Goal: Navigation & Orientation: Find specific page/section

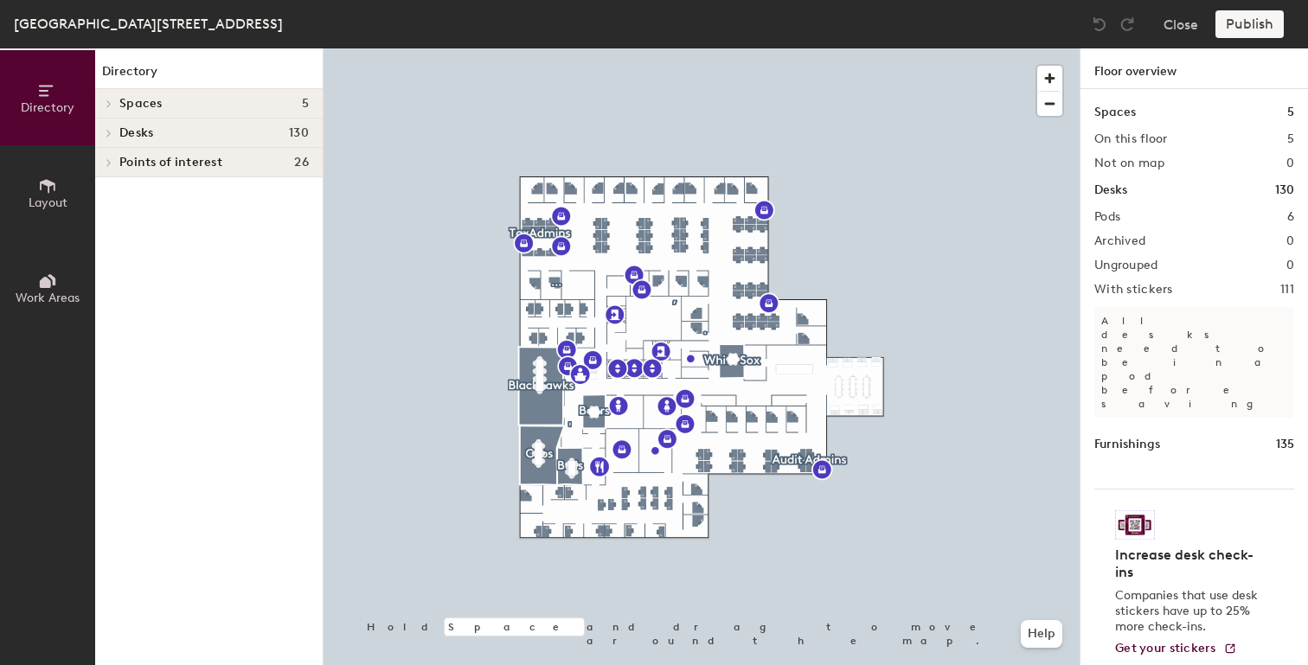
click at [1235, 215] on div "Pods 6" at bounding box center [1194, 217] width 200 height 14
click at [1179, 23] on button "Close" at bounding box center [1180, 24] width 35 height 28
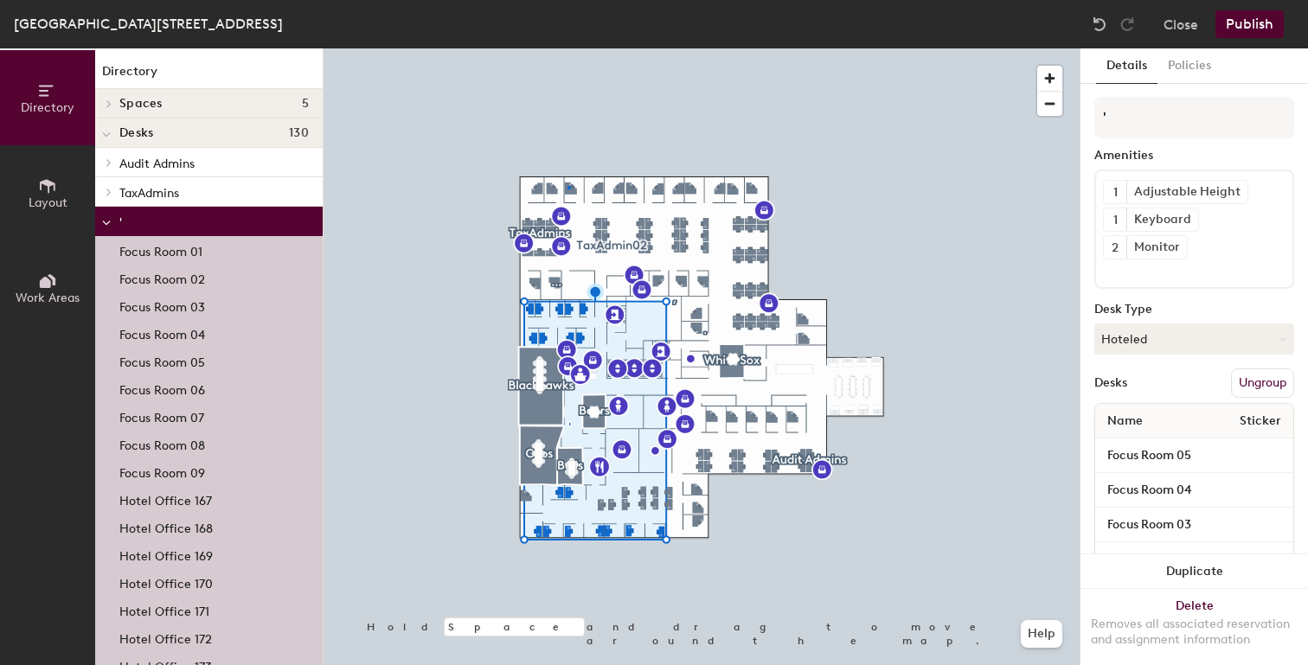
click at [567, 48] on div at bounding box center [702, 48] width 756 height 0
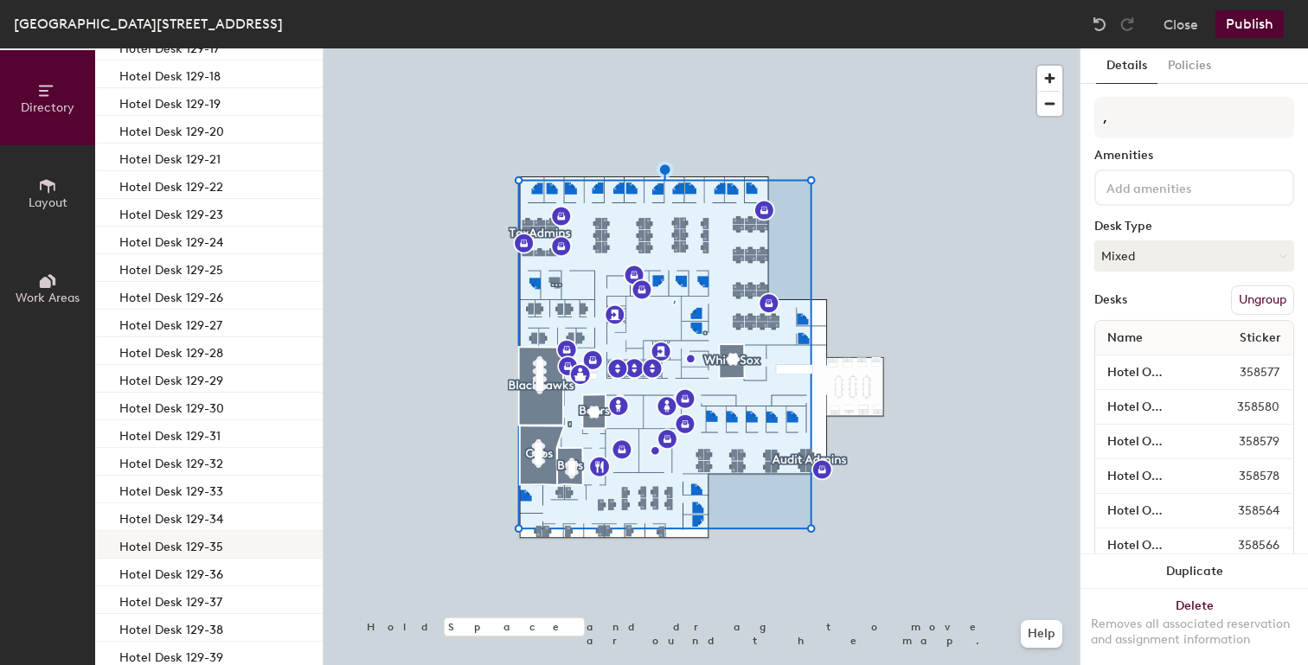
scroll to position [1207, 0]
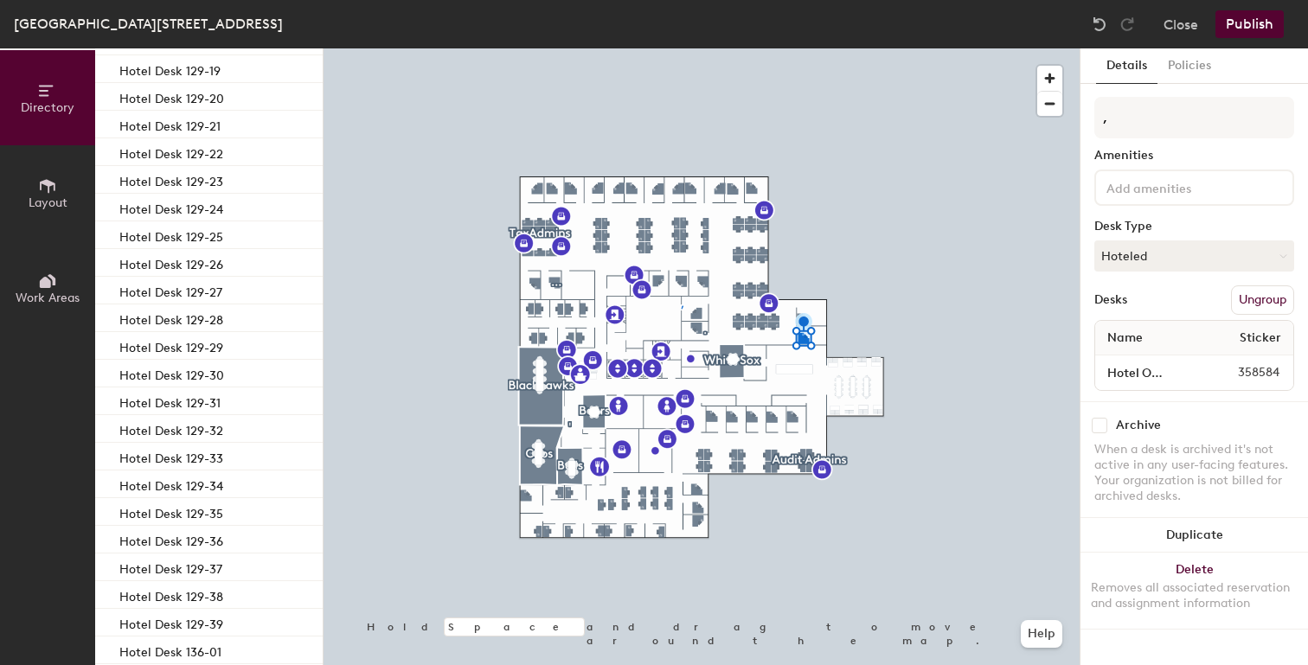
click at [751, 48] on div at bounding box center [702, 48] width 756 height 0
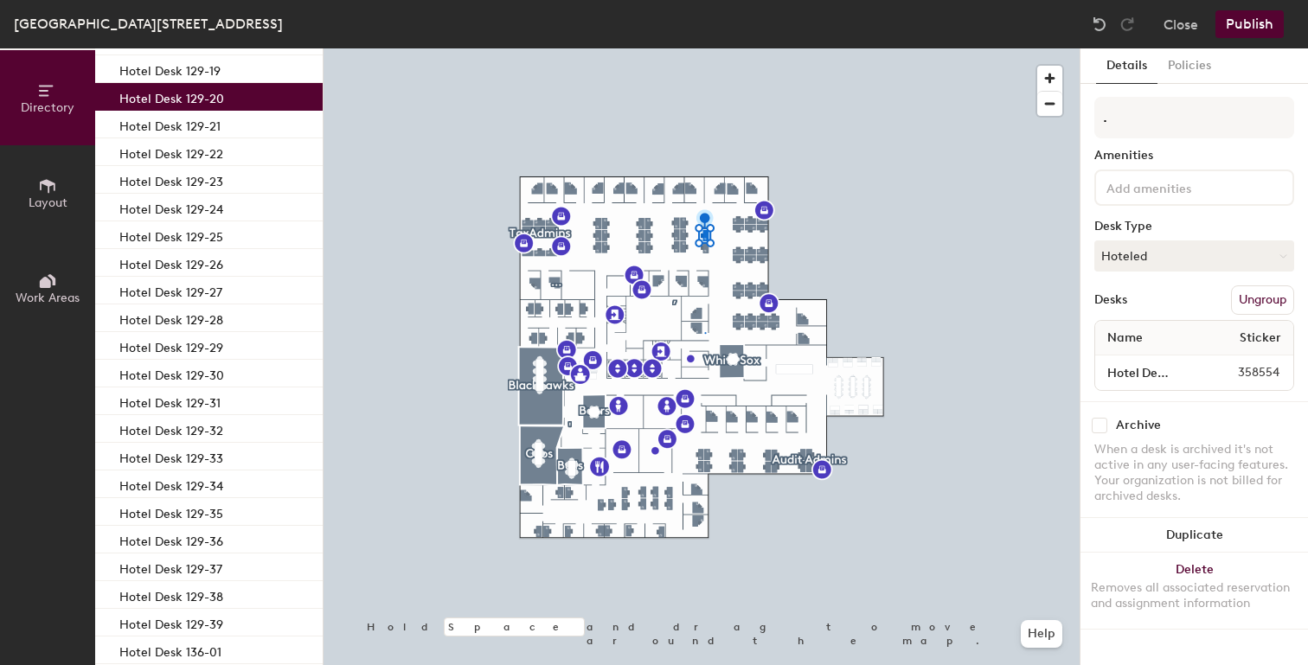
click at [804, 48] on div at bounding box center [702, 48] width 756 height 0
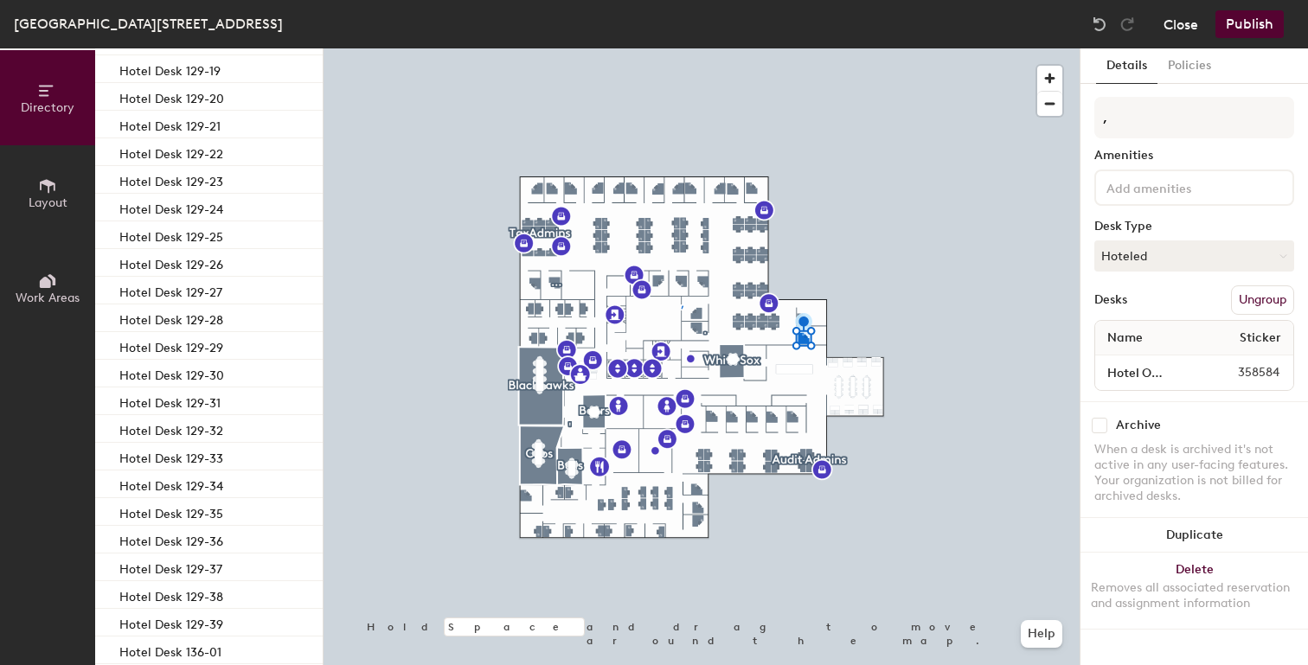
click at [1190, 23] on button "Close" at bounding box center [1180, 24] width 35 height 28
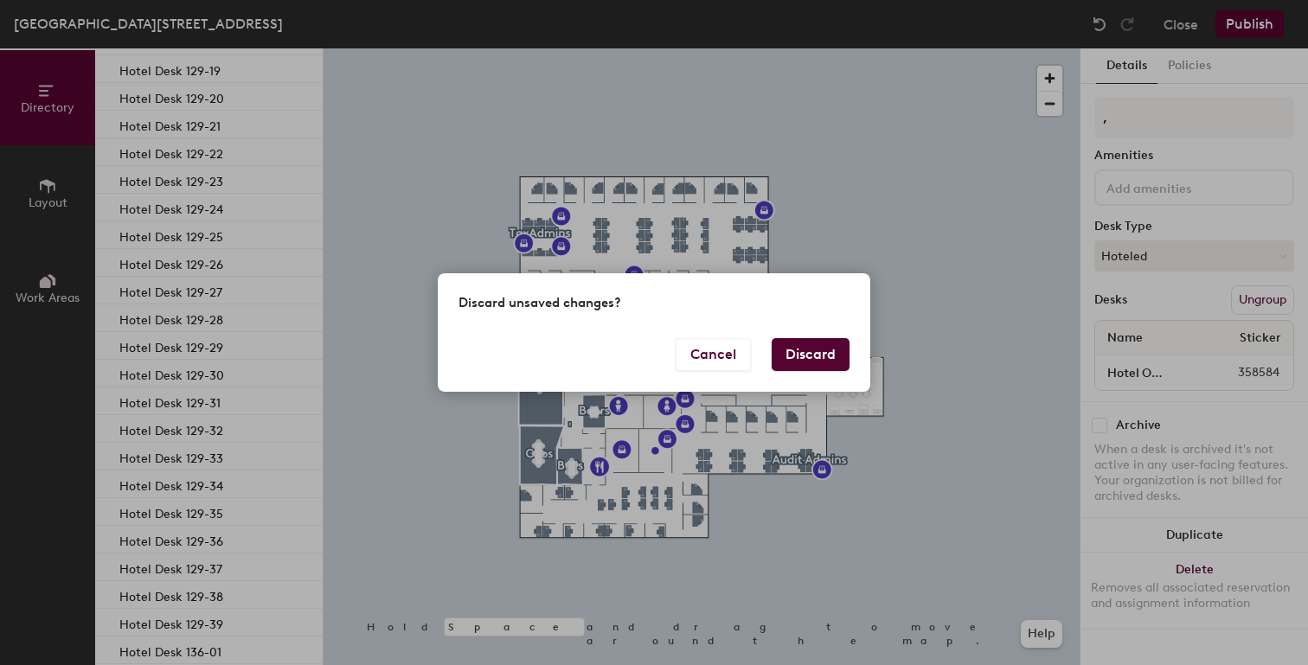
click at [802, 356] on button "Discard" at bounding box center [811, 354] width 78 height 33
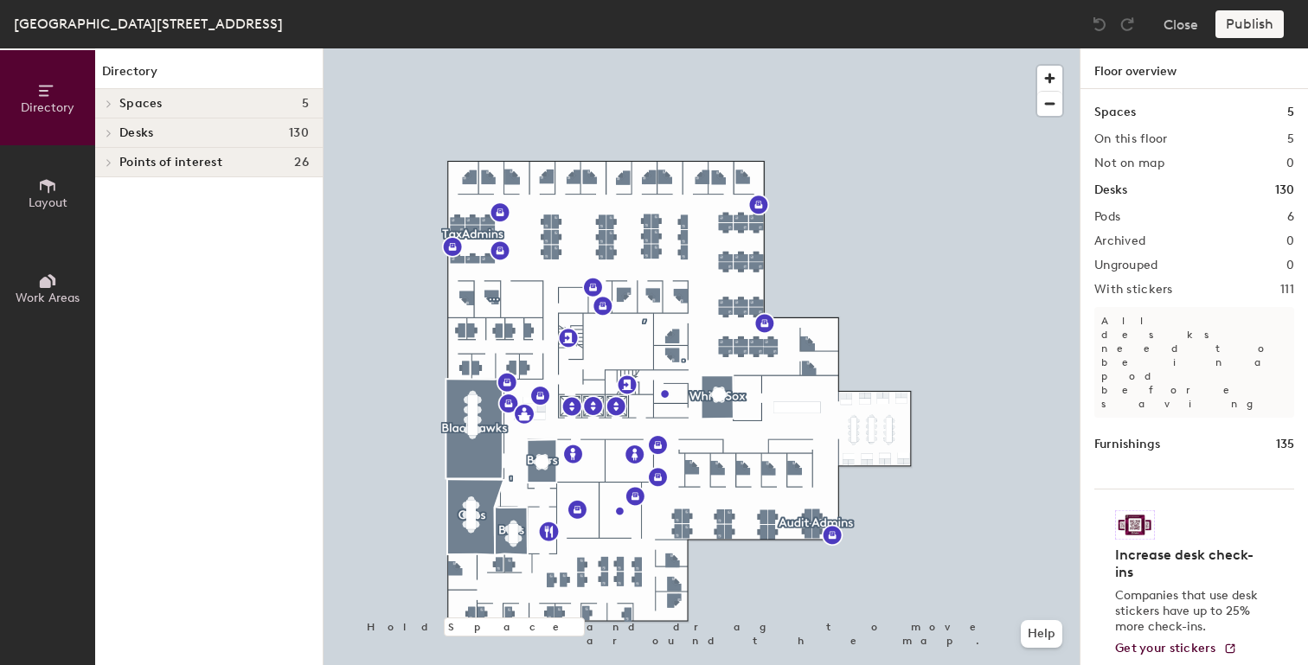
click at [247, 105] on h4 "Spaces 5" at bounding box center [213, 104] width 189 height 14
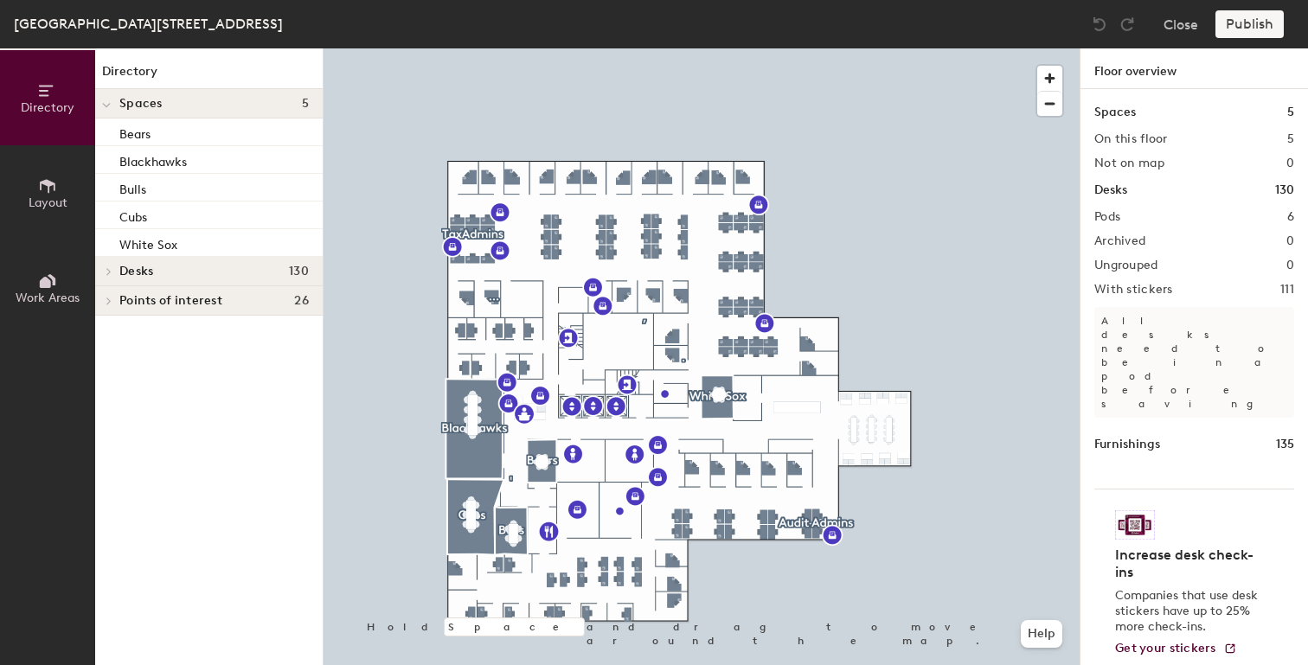
click at [183, 271] on h4 "Desks 130" at bounding box center [213, 272] width 189 height 14
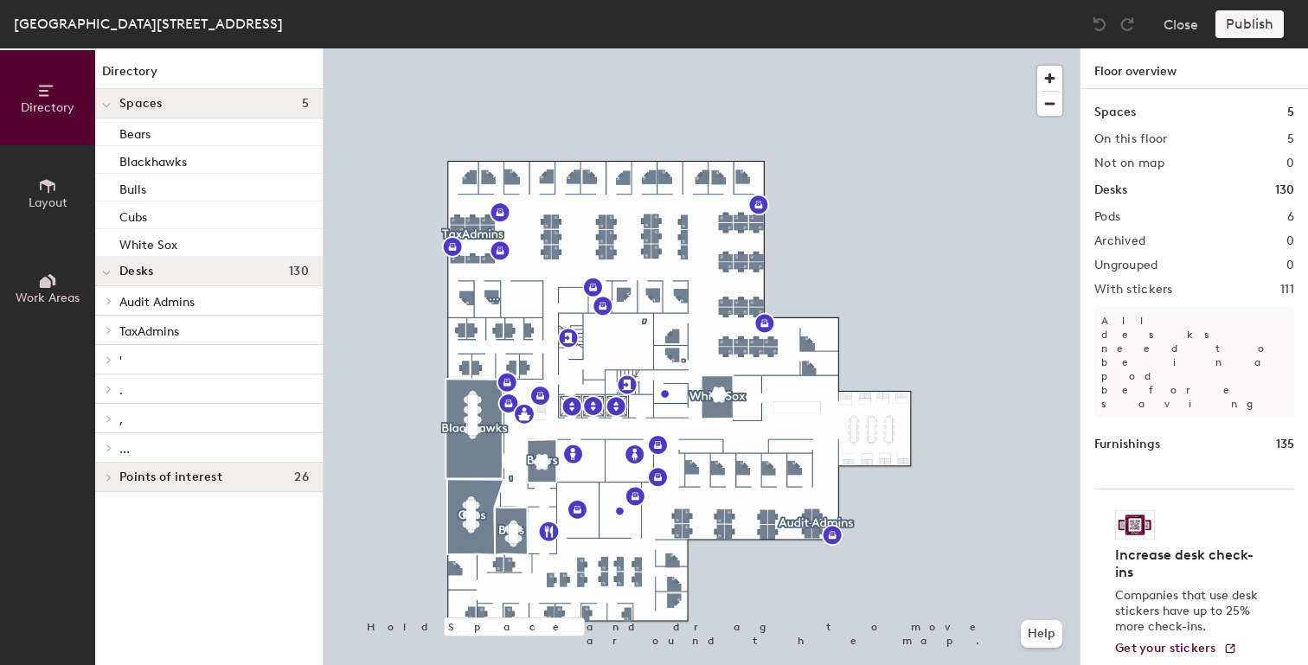
click at [225, 303] on p "Audit Admins" at bounding box center [213, 301] width 189 height 22
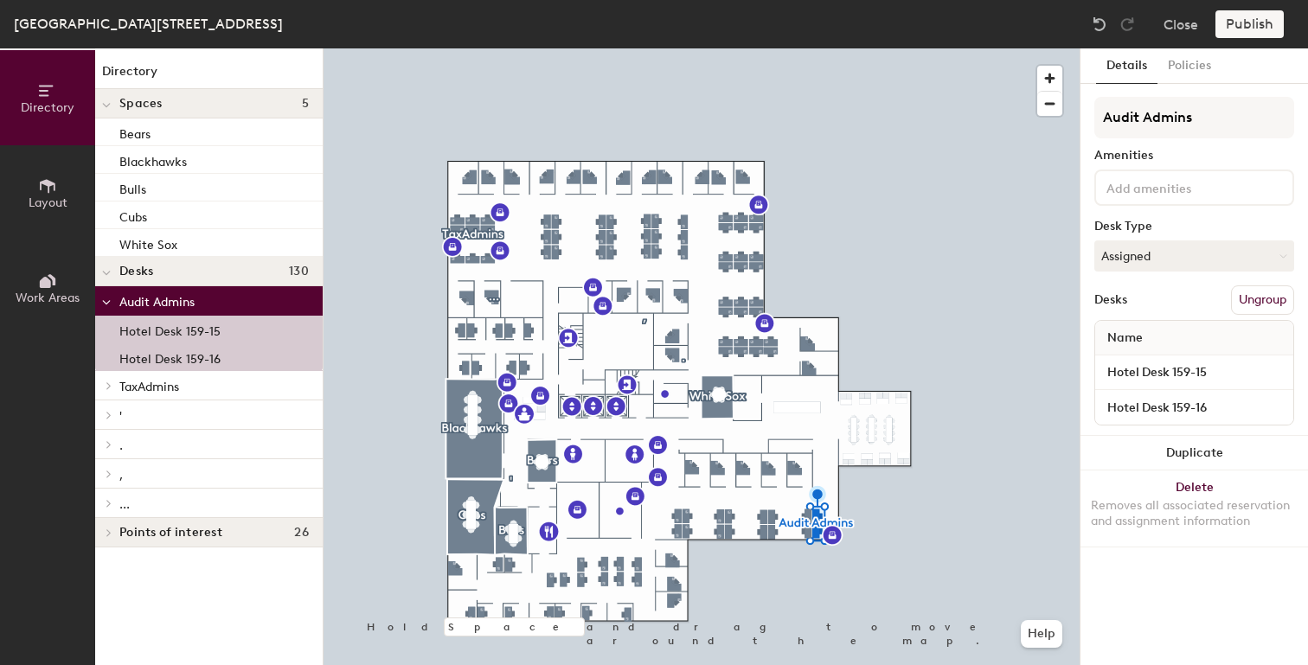
click at [208, 334] on p "Hotel Desk 159-15" at bounding box center [169, 329] width 101 height 20
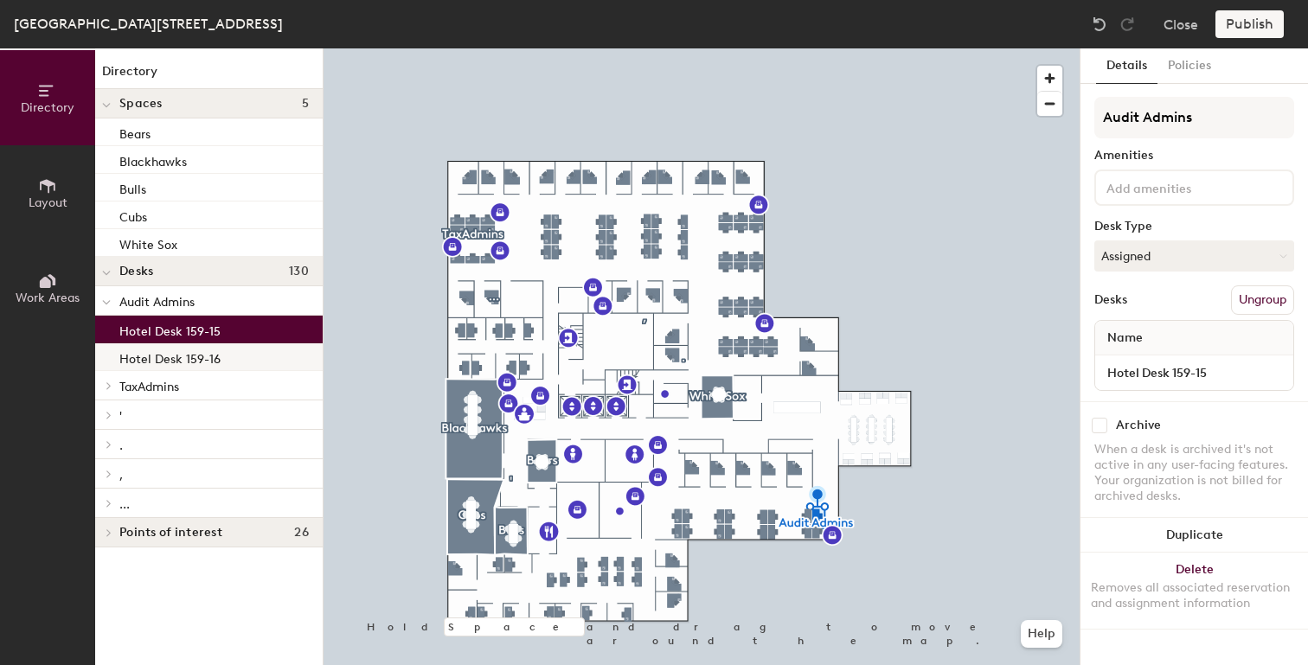
click at [202, 358] on p "Hotel Desk 159-16" at bounding box center [169, 357] width 101 height 20
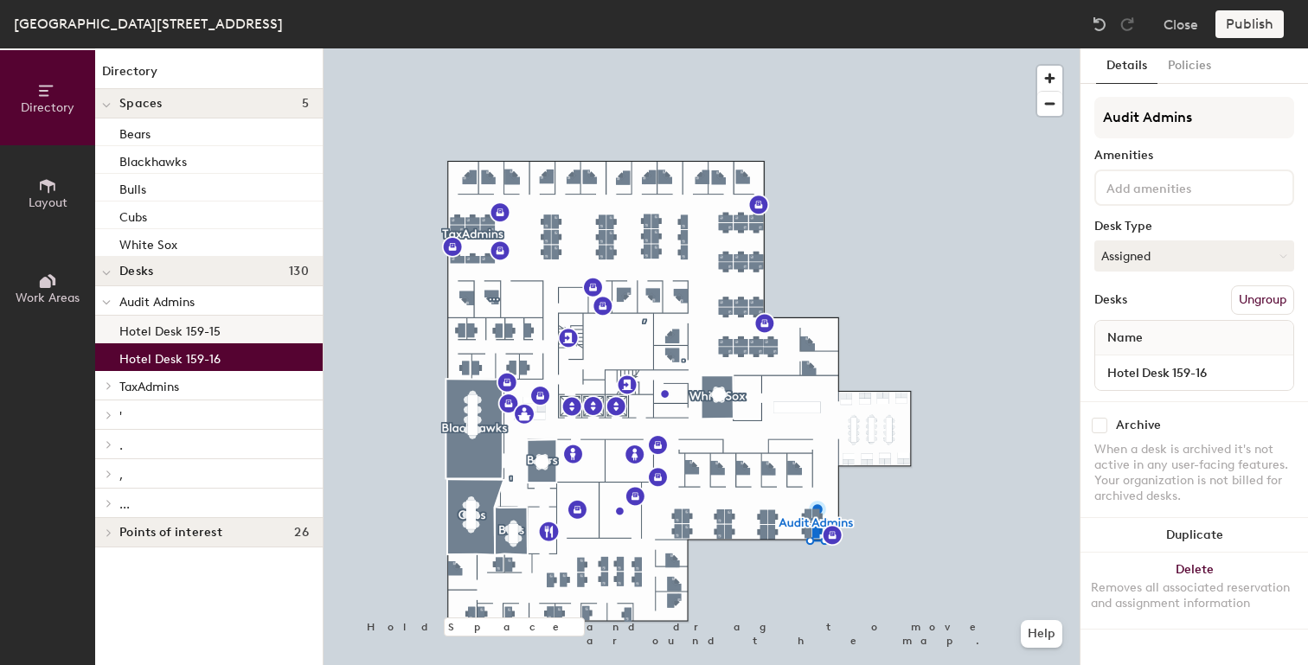
click at [205, 338] on p "Hotel Desk 159-15" at bounding box center [169, 329] width 101 height 20
click at [210, 356] on p "Hotel Desk 159-16" at bounding box center [169, 357] width 101 height 20
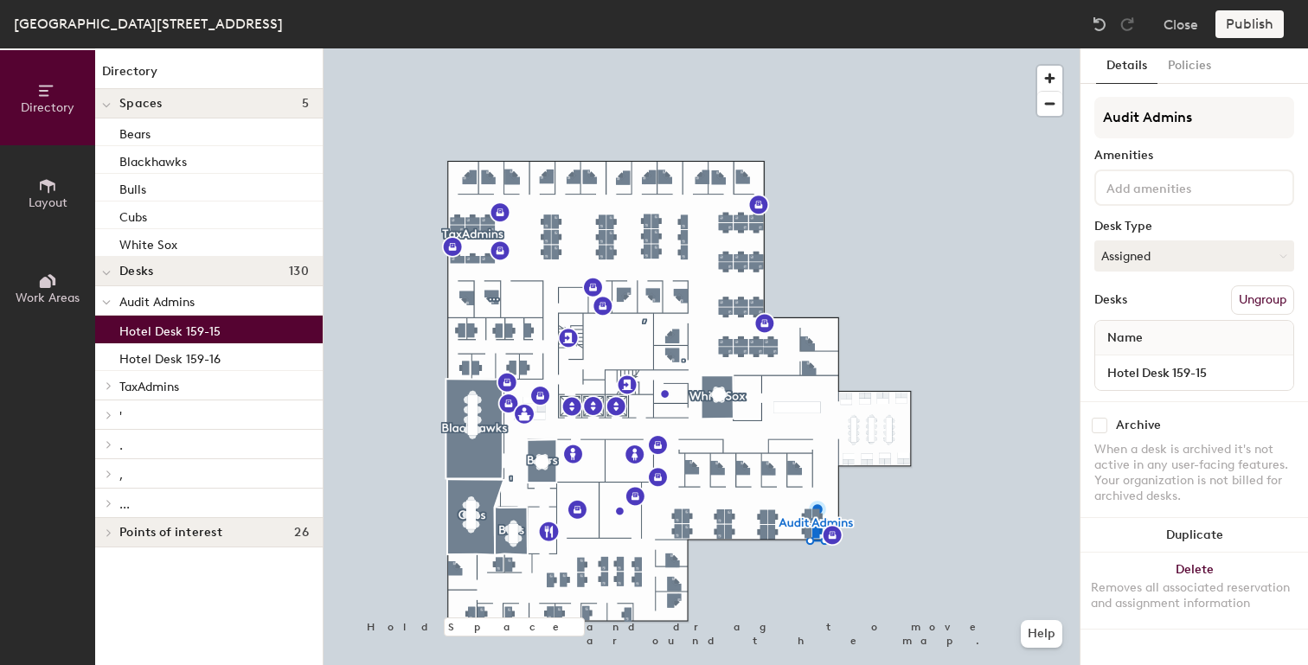
click at [216, 331] on p "Hotel Desk 159-15" at bounding box center [169, 329] width 101 height 20
click at [219, 349] on div "Hotel Desk 159-16" at bounding box center [209, 357] width 228 height 28
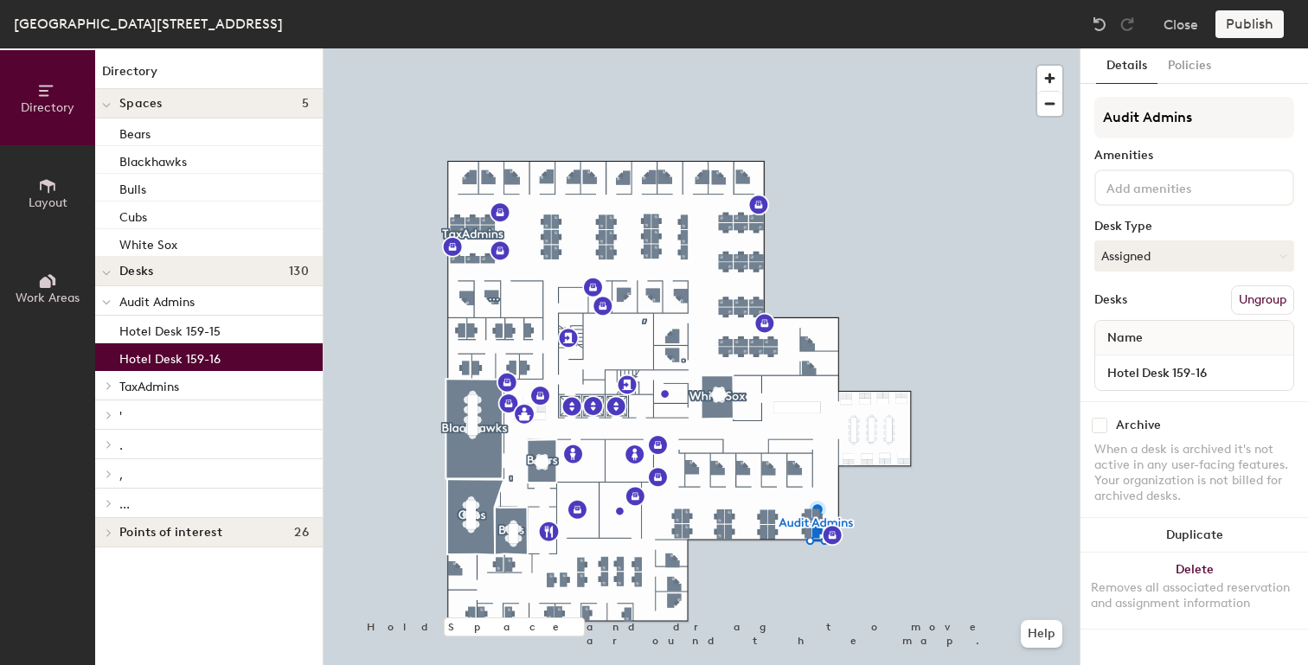
click at [199, 383] on p "TaxAdmins" at bounding box center [213, 386] width 189 height 22
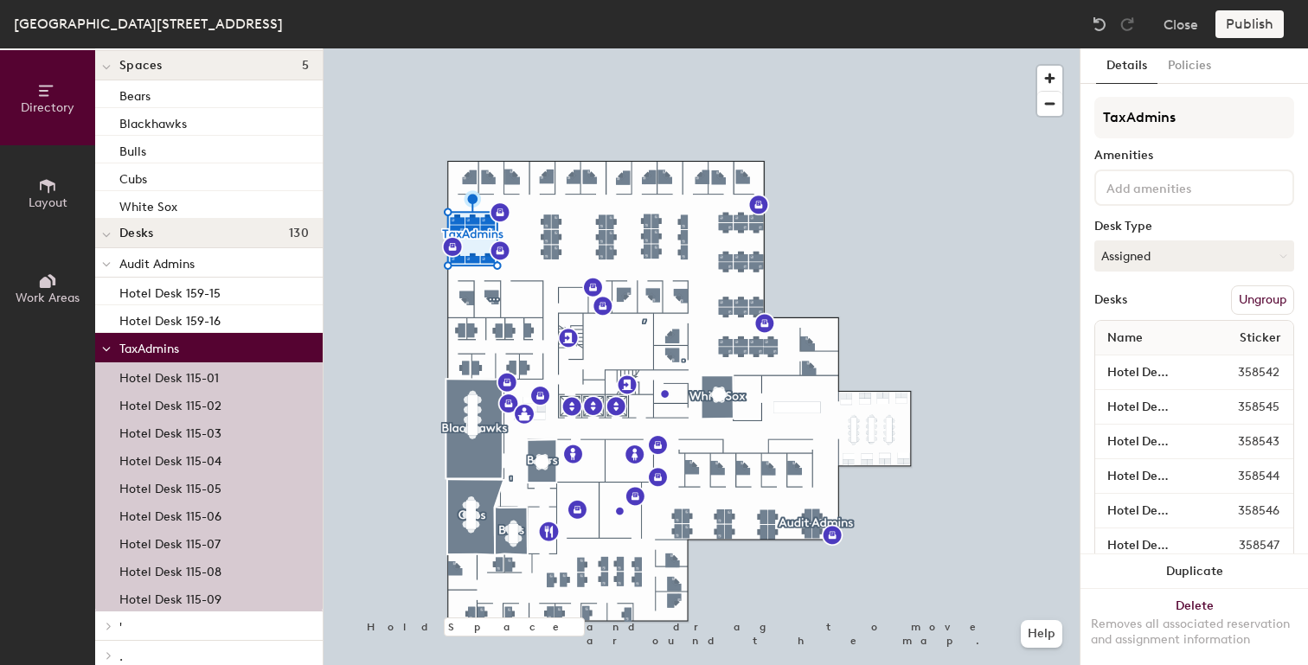
scroll to position [12, 0]
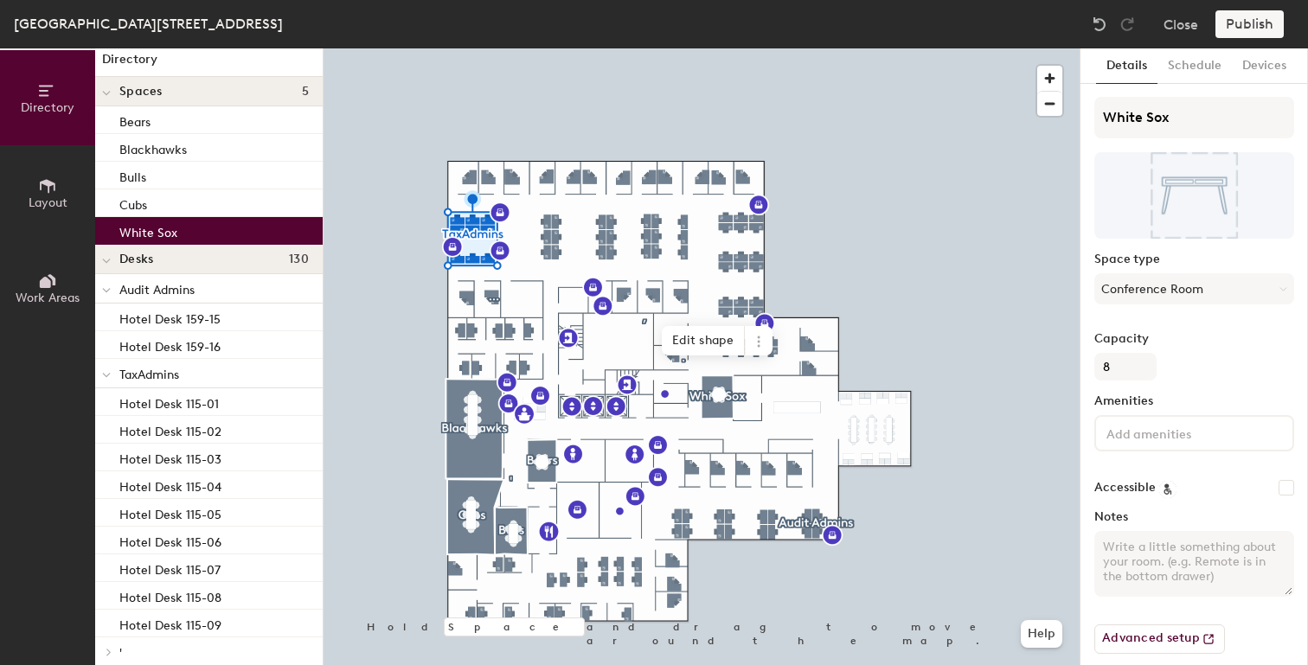
click at [131, 234] on p "White Sox" at bounding box center [148, 231] width 58 height 20
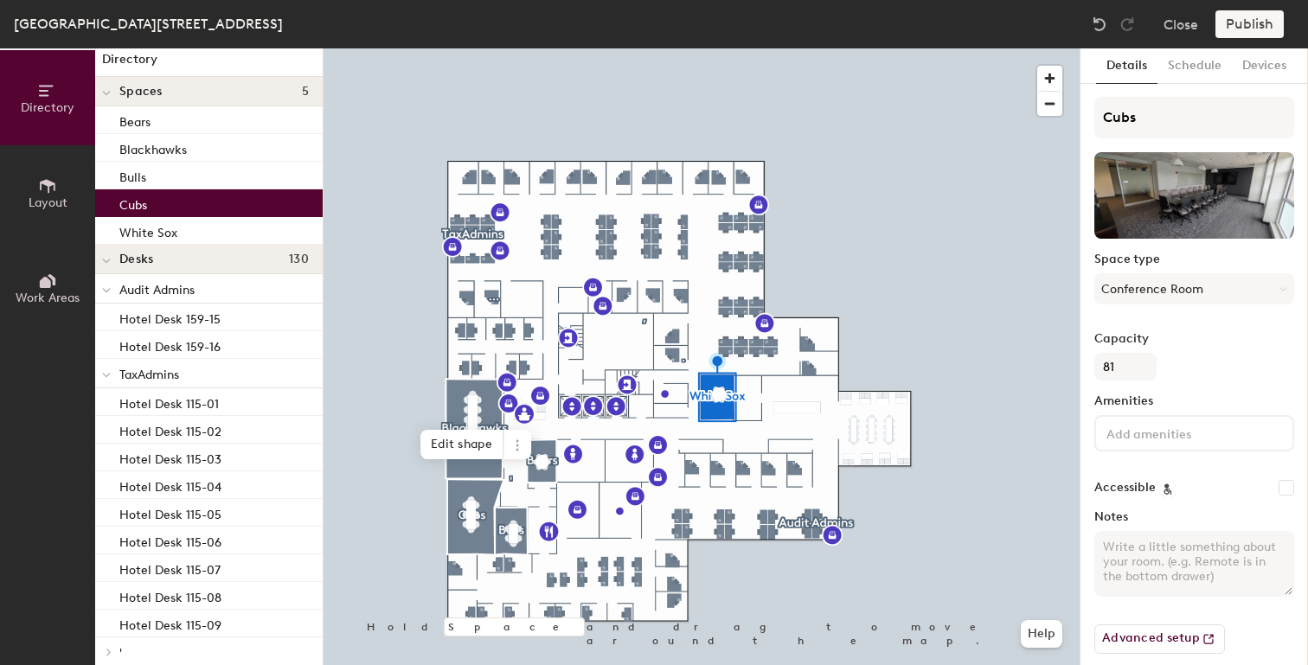
click at [141, 208] on p "Cubs" at bounding box center [133, 203] width 28 height 20
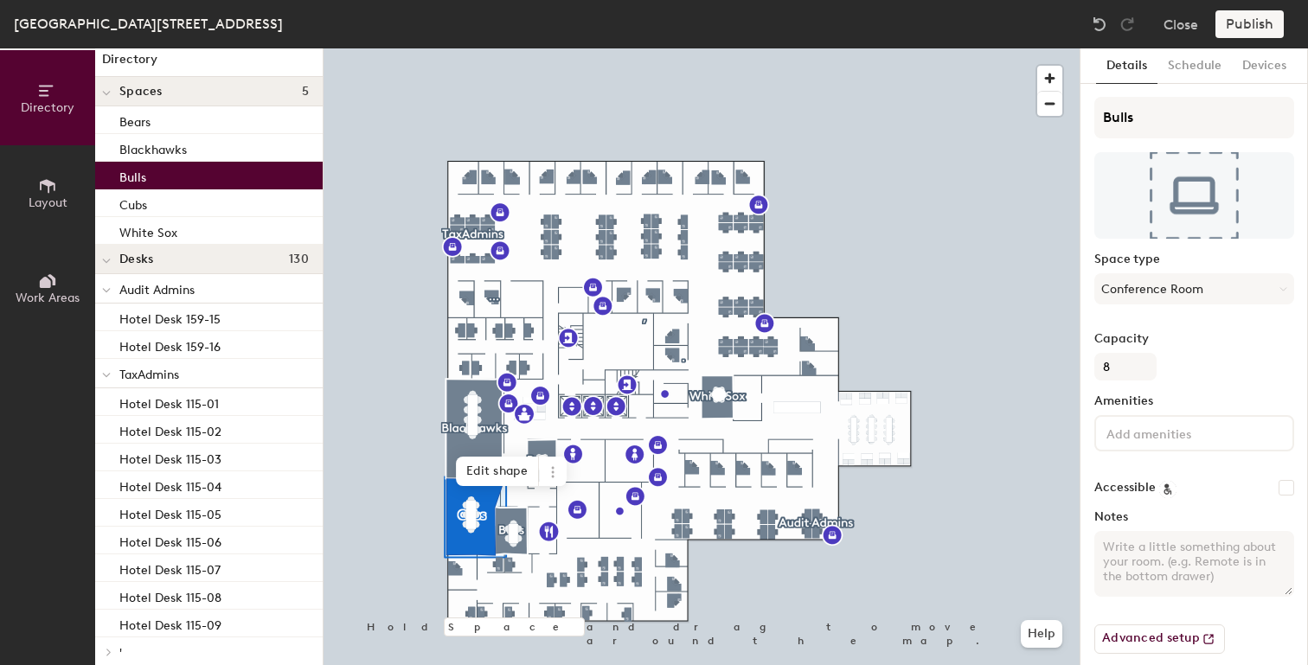
click at [157, 175] on div "Bulls" at bounding box center [209, 176] width 228 height 28
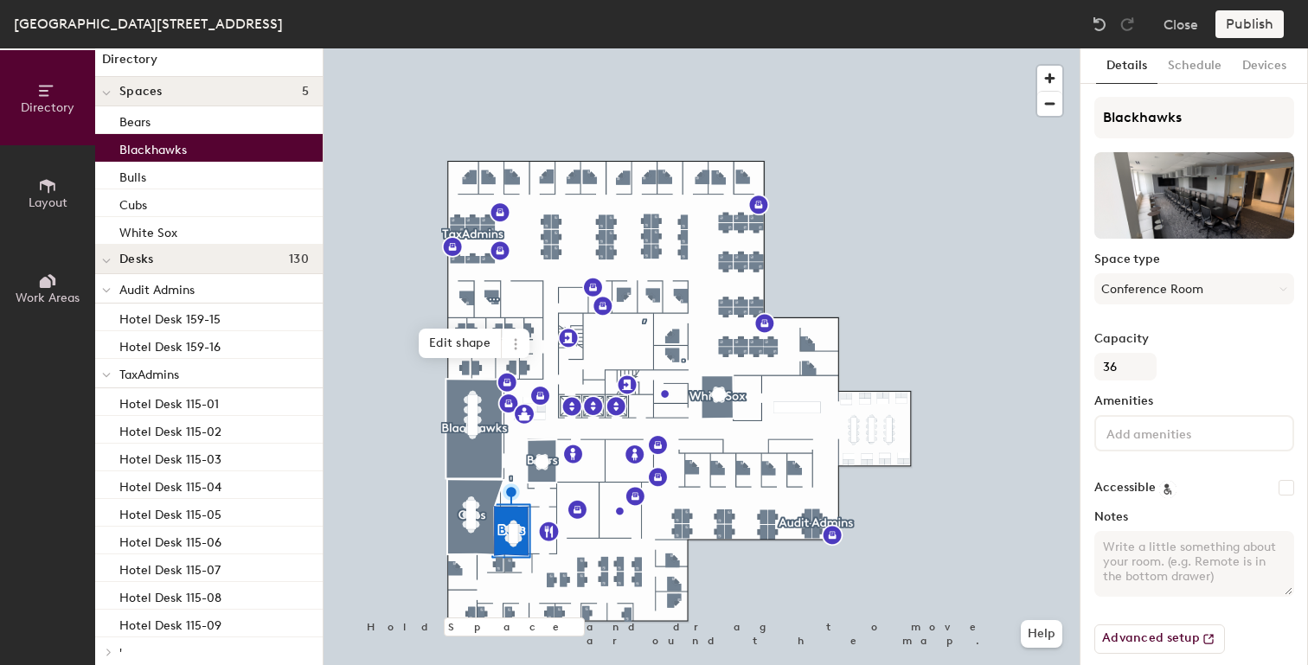
click at [170, 144] on p "Blackhawks" at bounding box center [152, 148] width 67 height 20
click at [170, 126] on div "Bears" at bounding box center [209, 120] width 228 height 28
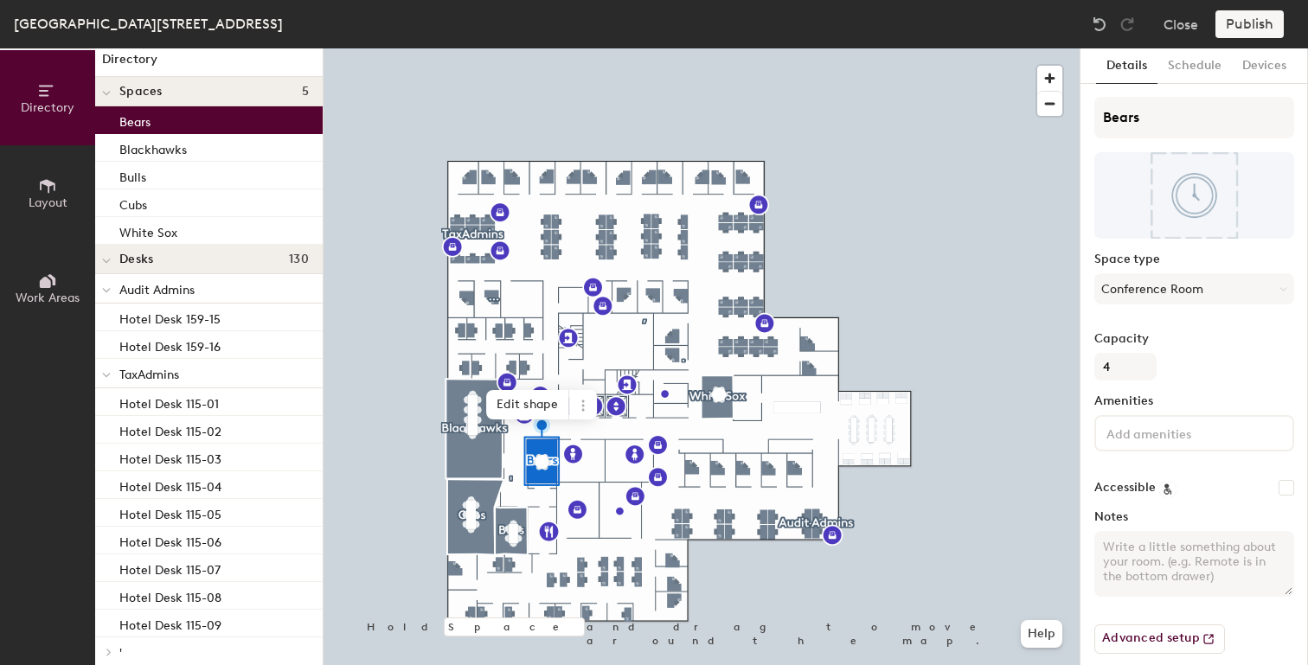
click at [228, 89] on h4 "Spaces 5" at bounding box center [213, 92] width 189 height 14
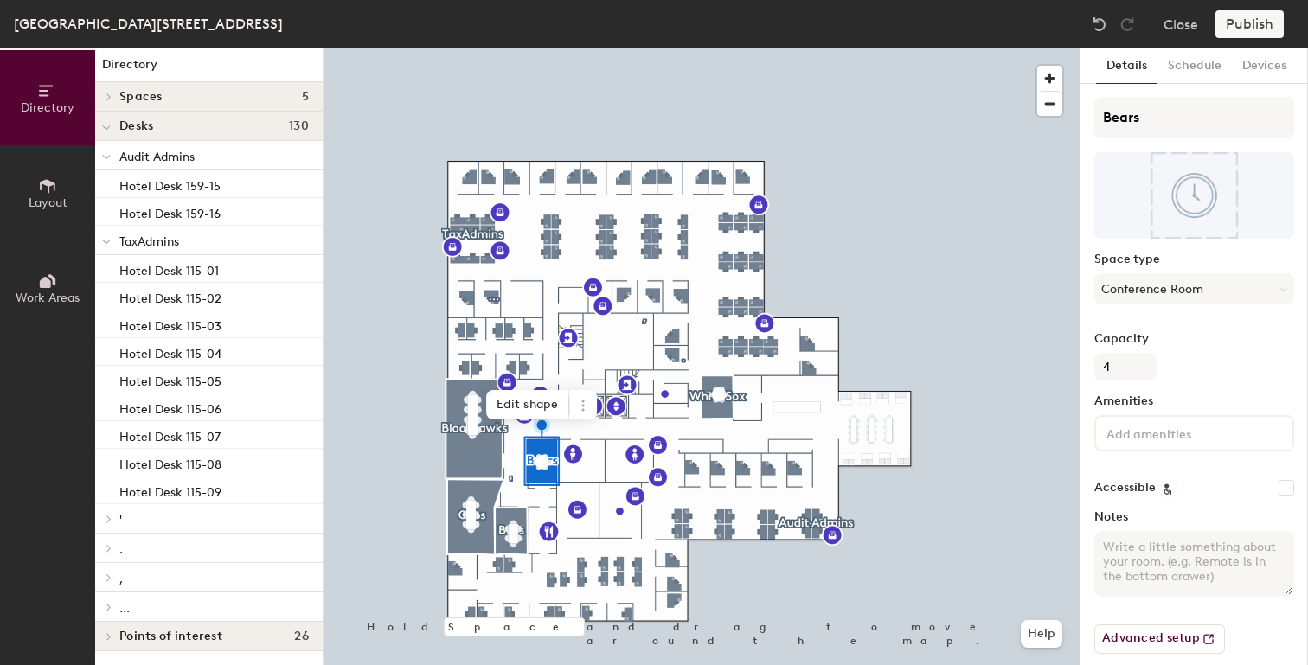
click at [111, 520] on icon at bounding box center [109, 519] width 7 height 9
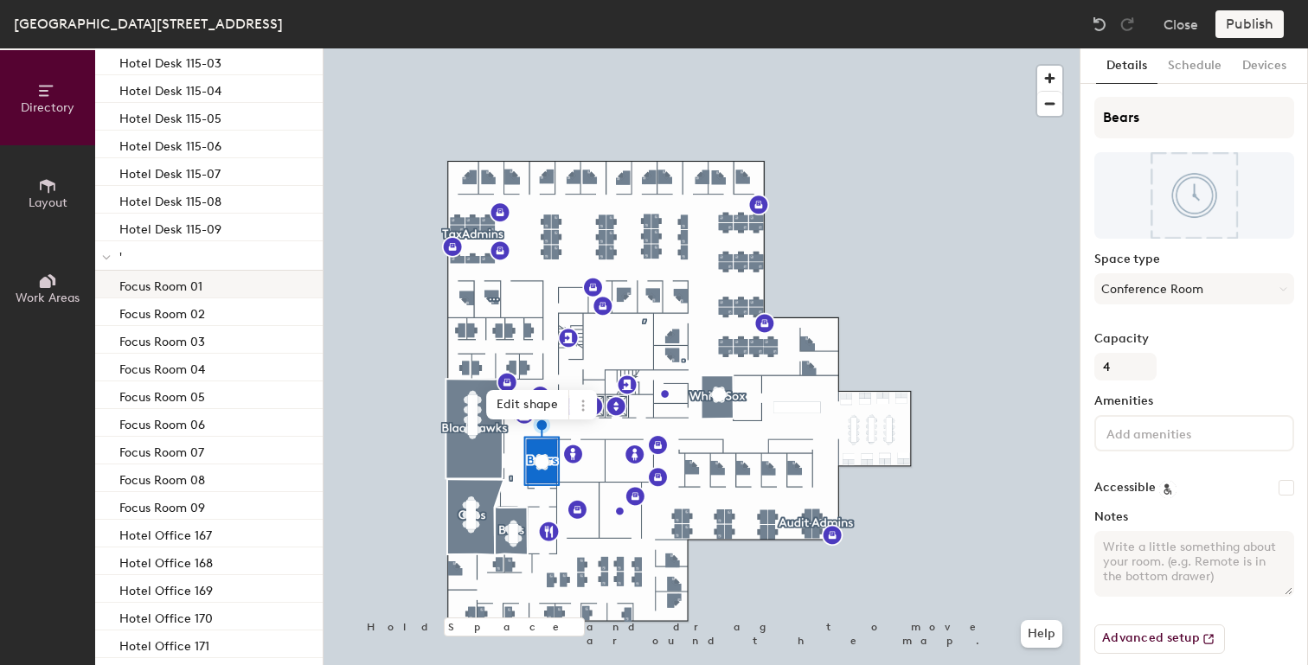
scroll to position [313, 0]
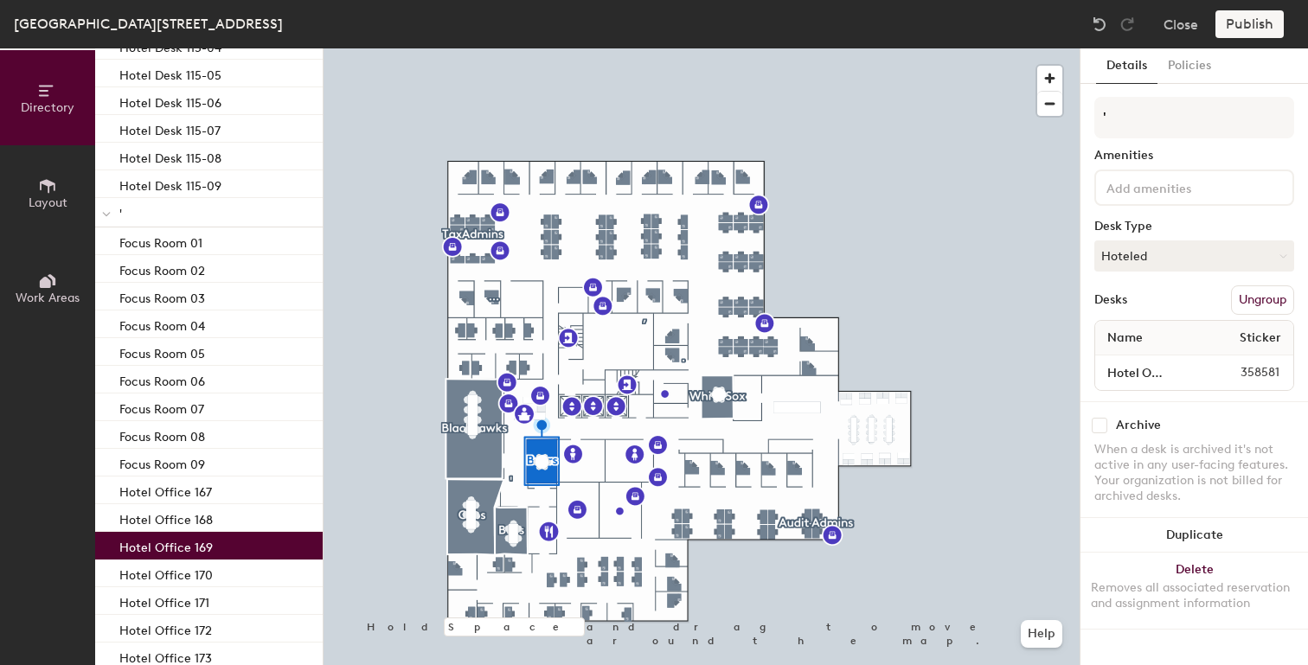
click at [167, 537] on p "Hotel Office 169" at bounding box center [165, 545] width 93 height 20
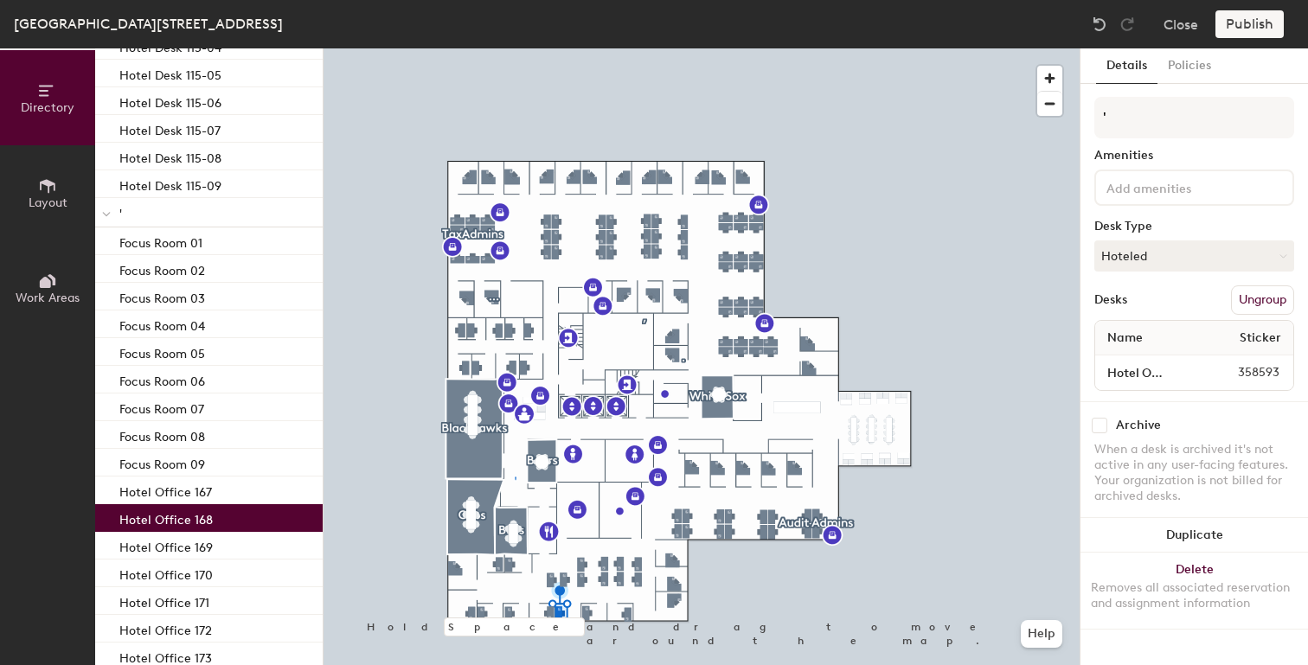
click at [170, 524] on p "Hotel Office 168" at bounding box center [165, 518] width 93 height 20
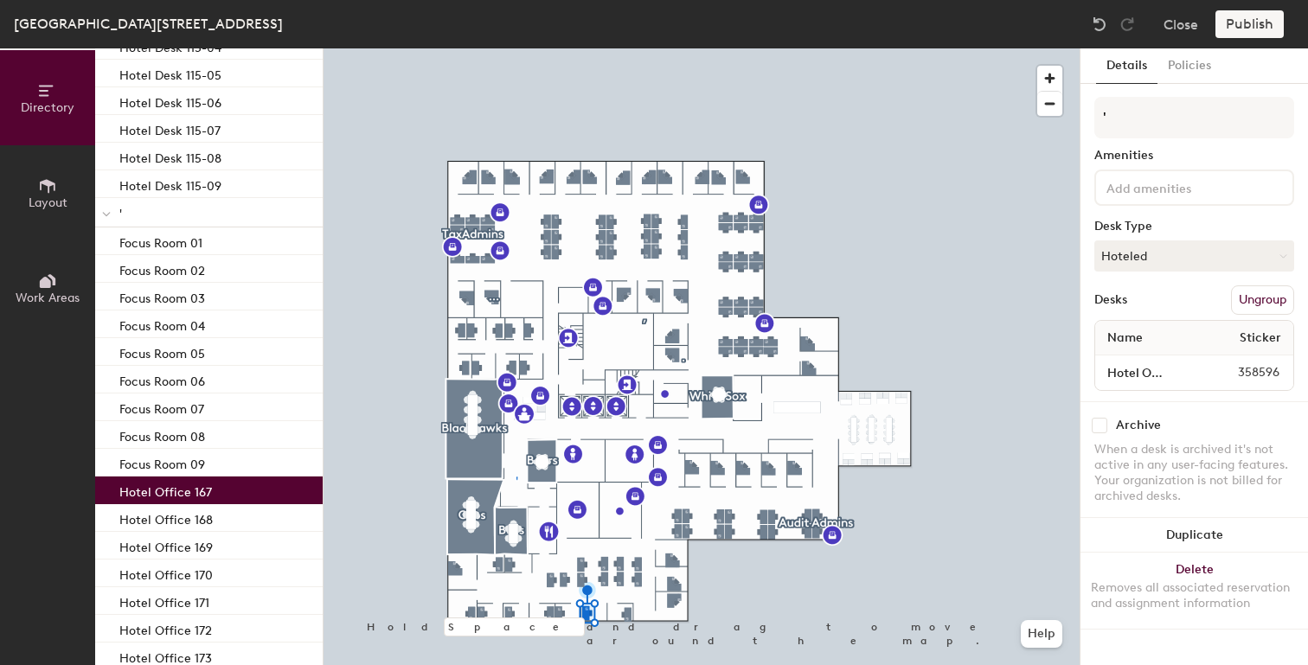
click at [176, 495] on p "Hotel Office 167" at bounding box center [165, 490] width 93 height 20
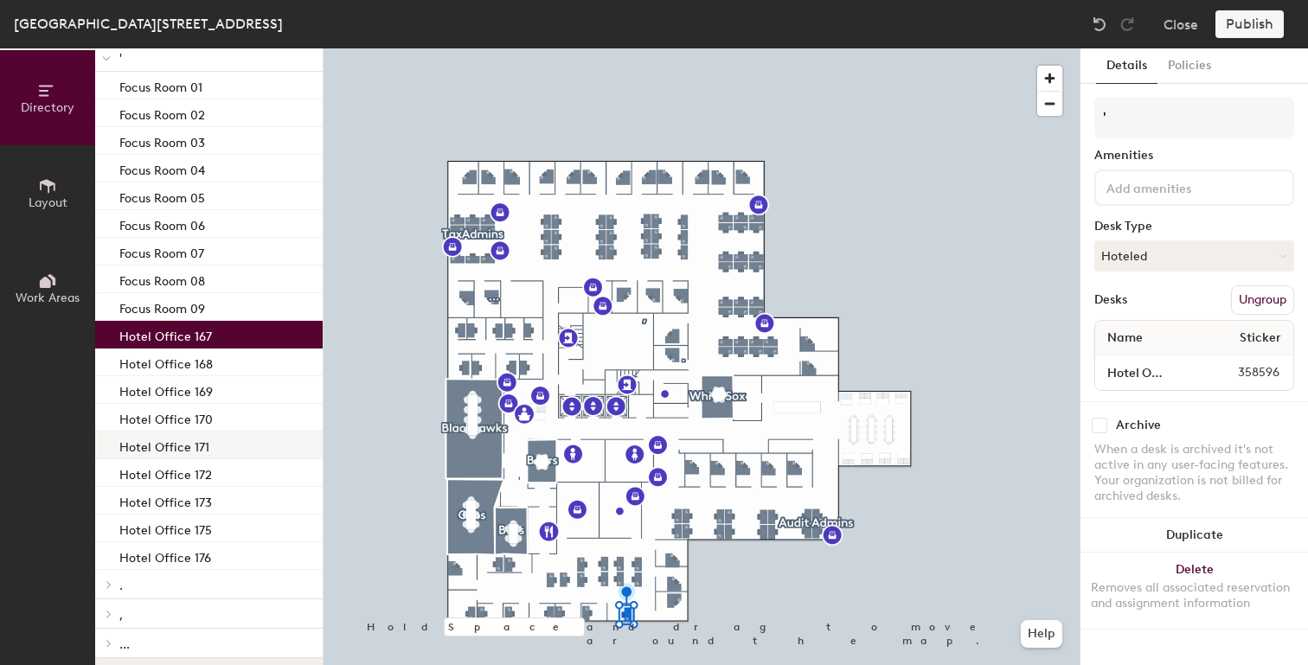
scroll to position [505, 0]
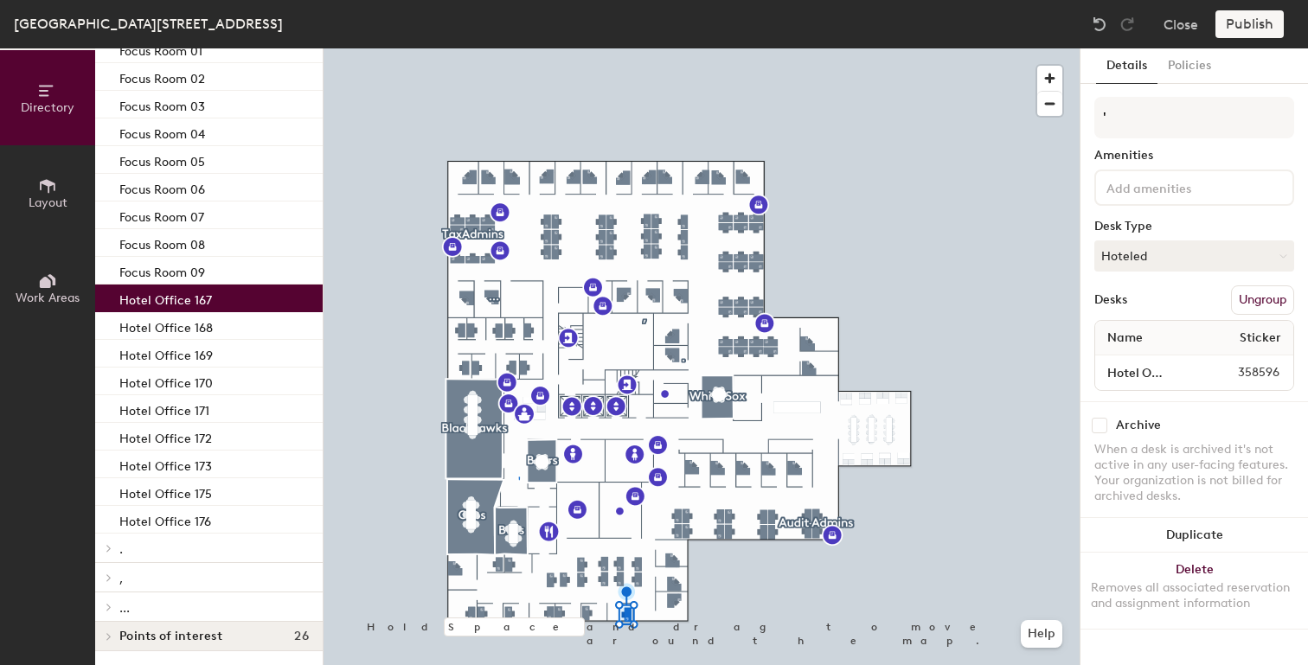
click at [134, 639] on span "Points of interest" at bounding box center [170, 637] width 103 height 14
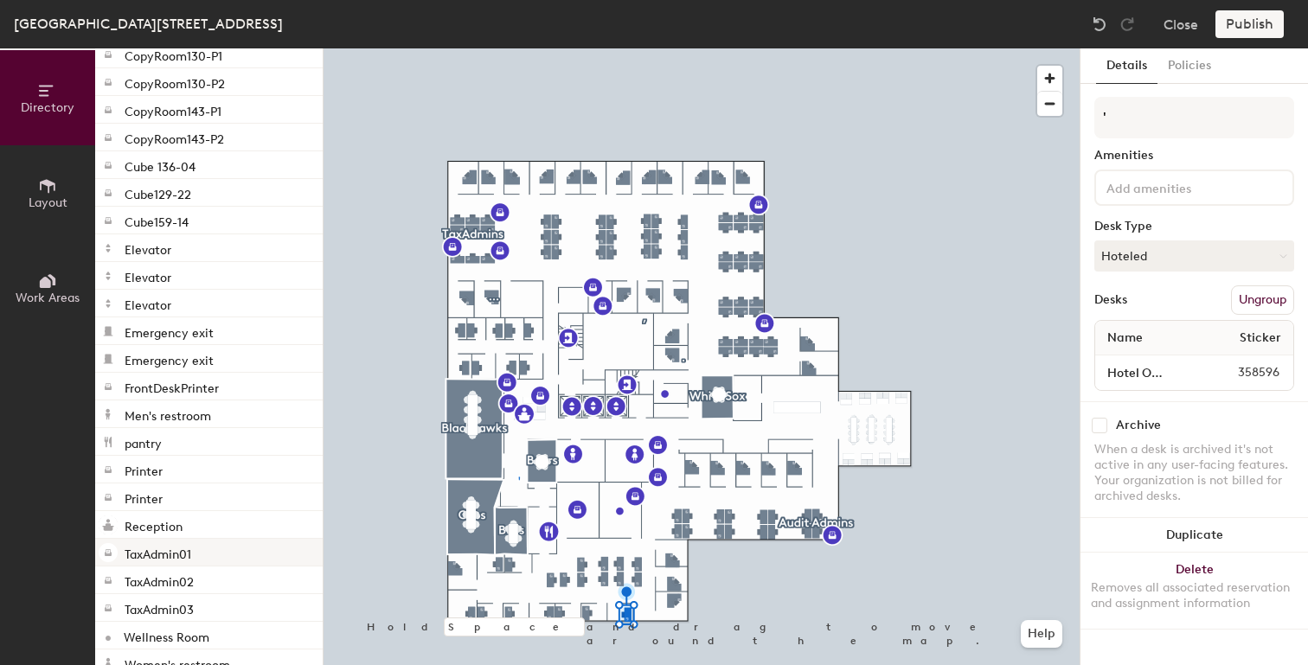
scroll to position [1225, 0]
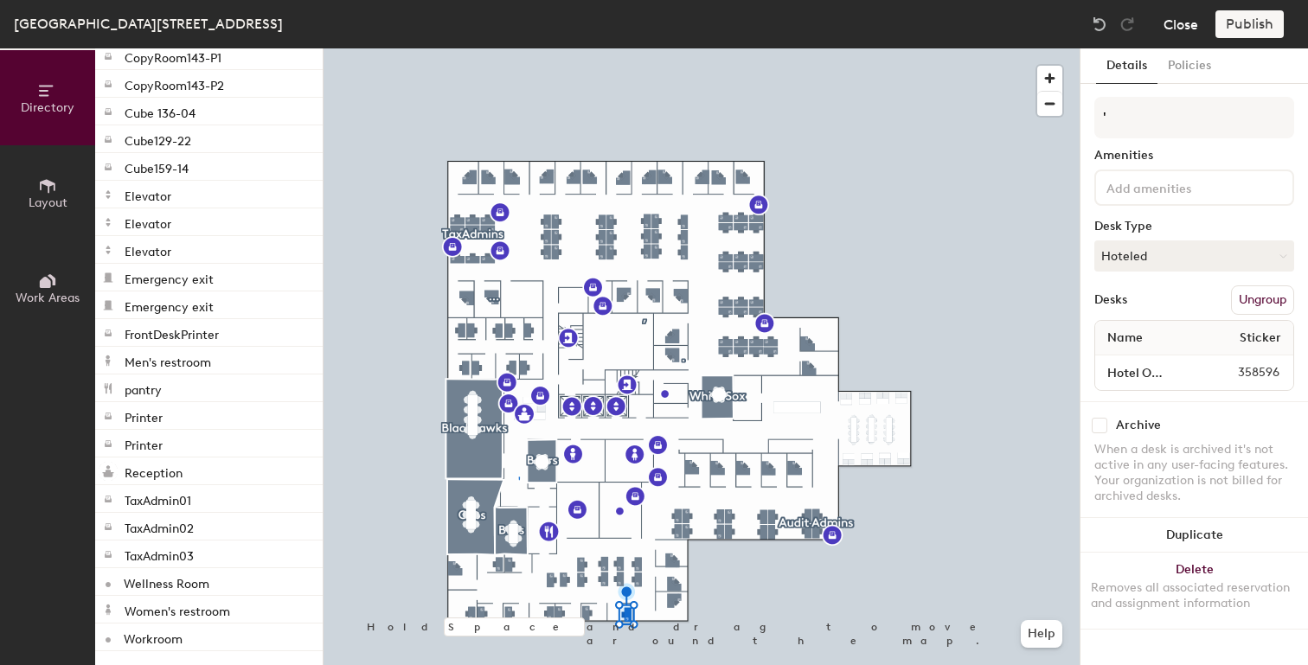
click at [1196, 24] on button "Close" at bounding box center [1180, 24] width 35 height 28
